Goal: Task Accomplishment & Management: Manage account settings

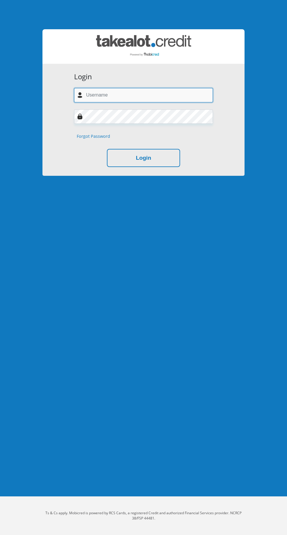
click at [182, 95] on input "text" at bounding box center [143, 95] width 139 height 14
type input "primrosetyres@gmail.com"
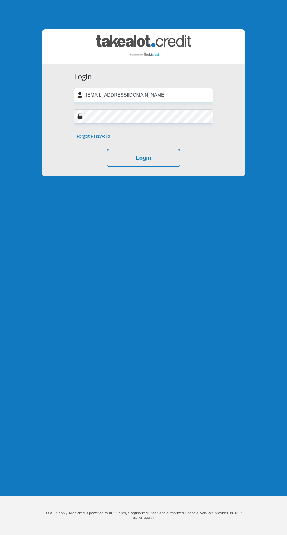
click at [107, 149] on button "Login" at bounding box center [143, 158] width 73 height 18
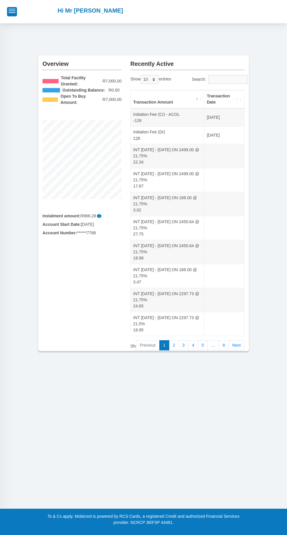
click at [224, 346] on link "8" at bounding box center [224, 345] width 10 height 11
